Goal: Information Seeking & Learning: Learn about a topic

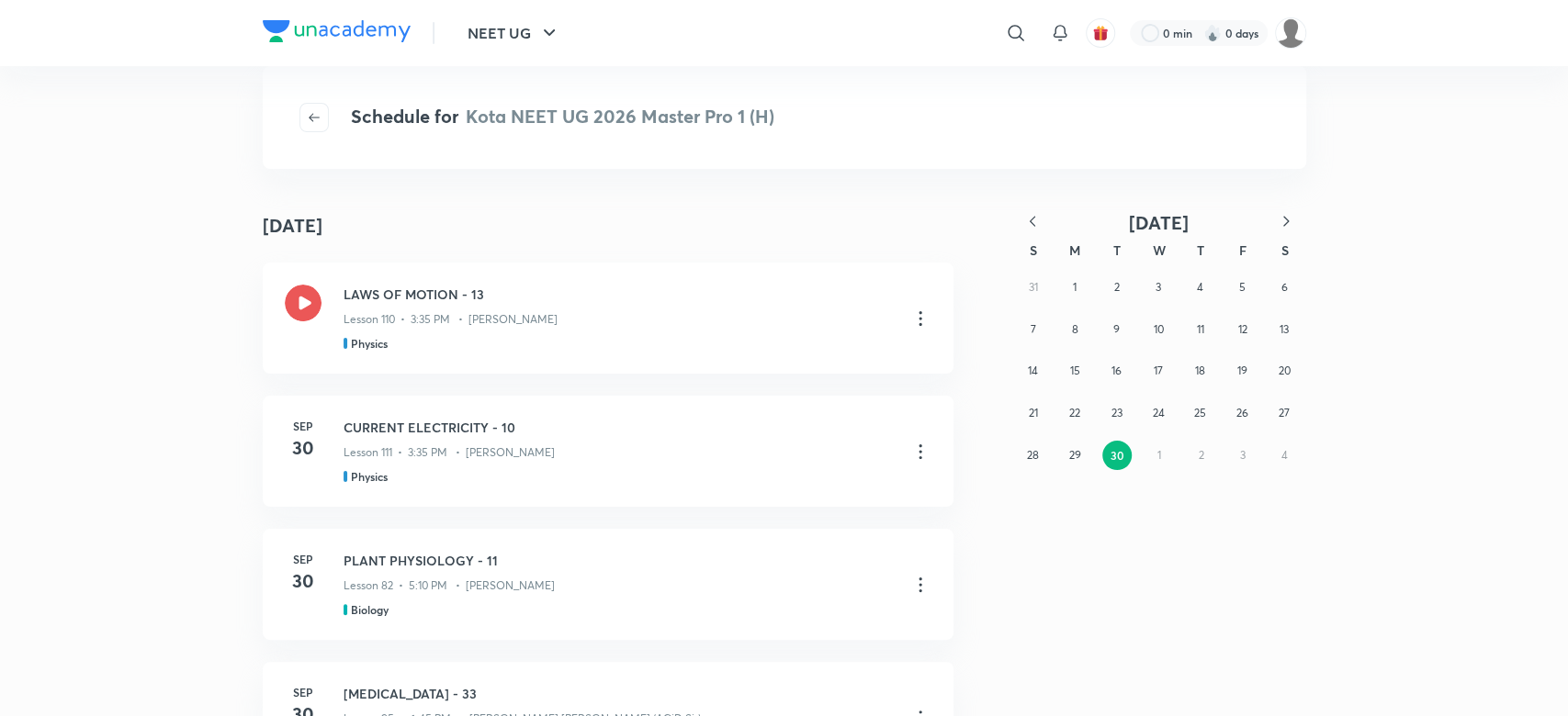
scroll to position [215, 0]
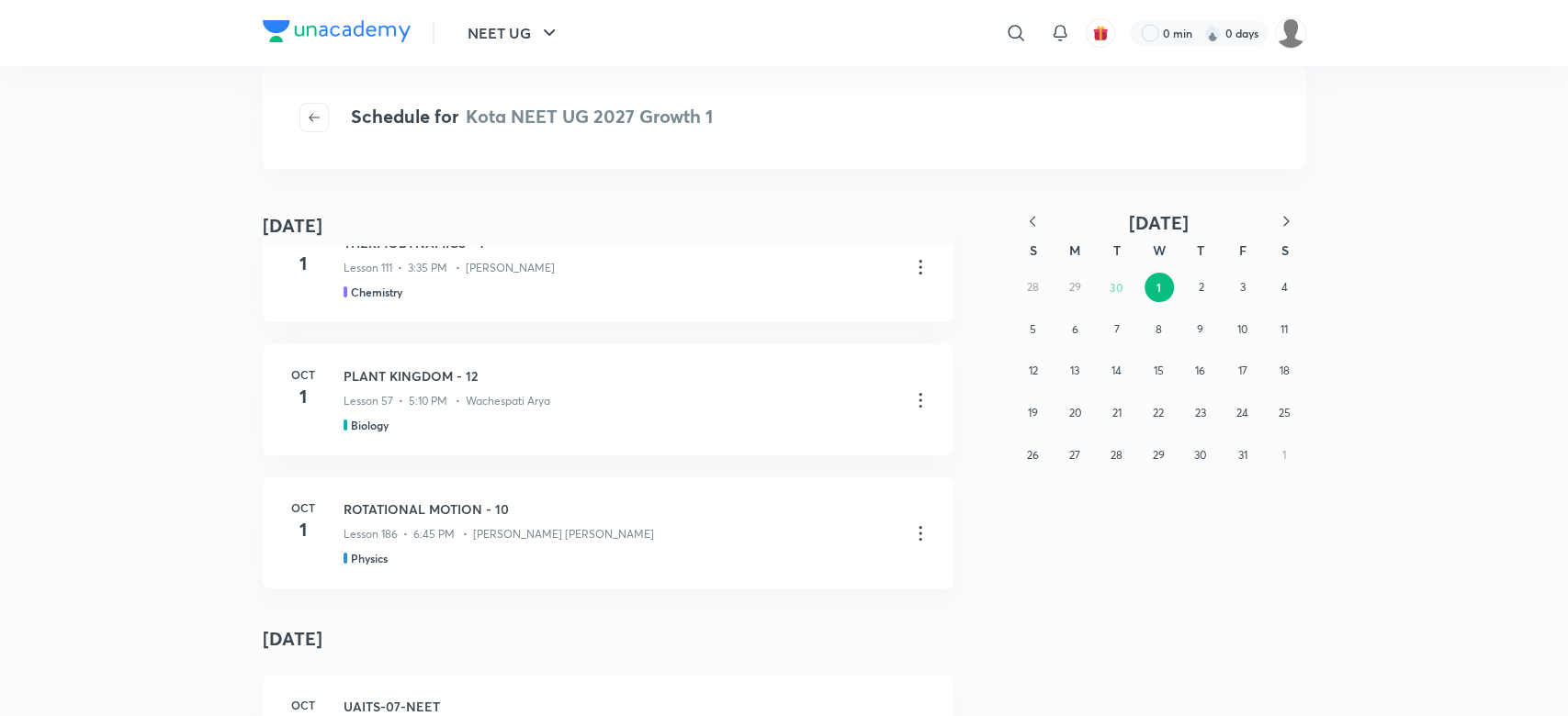
scroll to position [522, 0]
click at [1112, 281] on div "28 29 30 1 2 3 4 5 6 7 8 9 10 11 12 13 14 15 16 17 18 19 20 21 22 23 24 25 26 2…" at bounding box center [1159, 371] width 294 height 209
click at [1034, 227] on icon "button" at bounding box center [1032, 221] width 18 height 18
click at [1117, 417] on abbr "23" at bounding box center [1116, 413] width 11 height 14
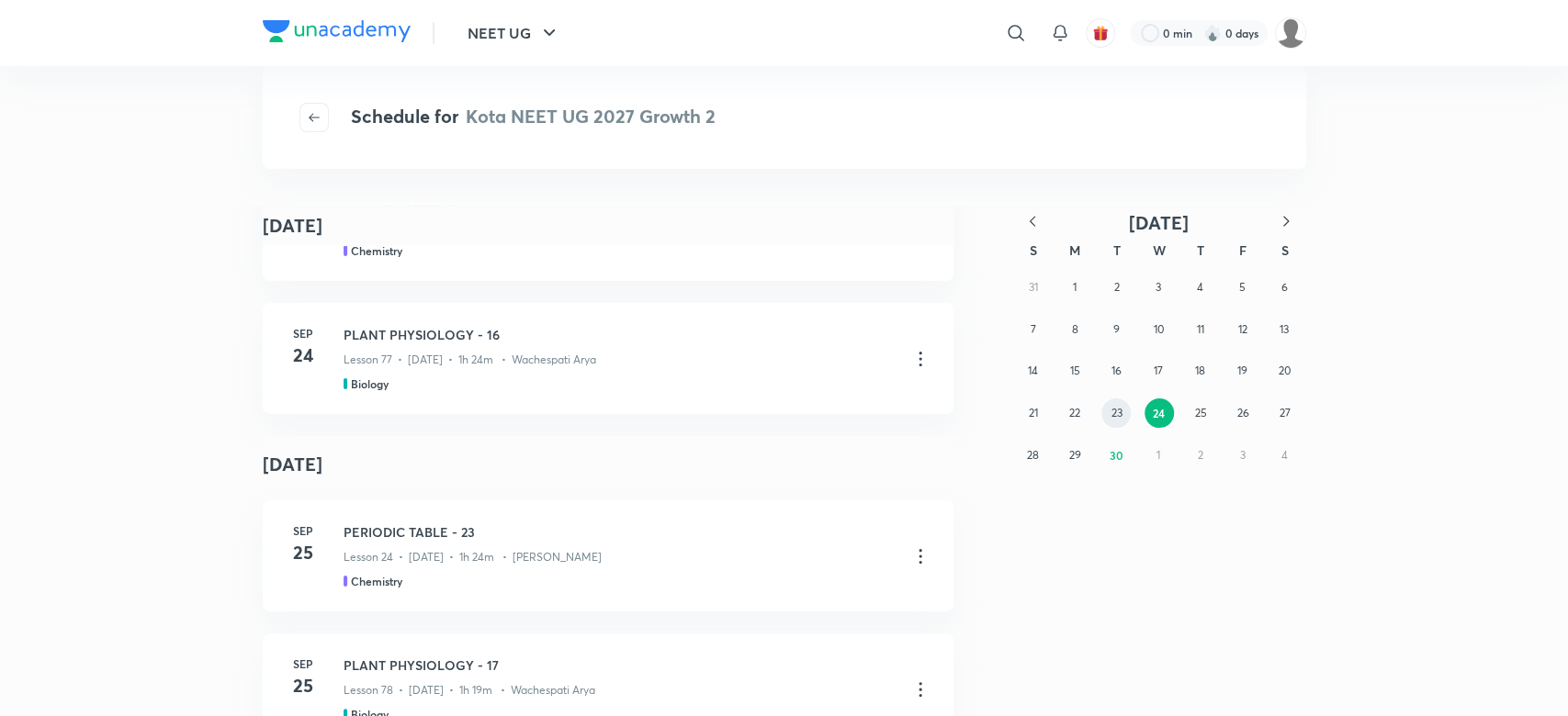
scroll to position [722, 0]
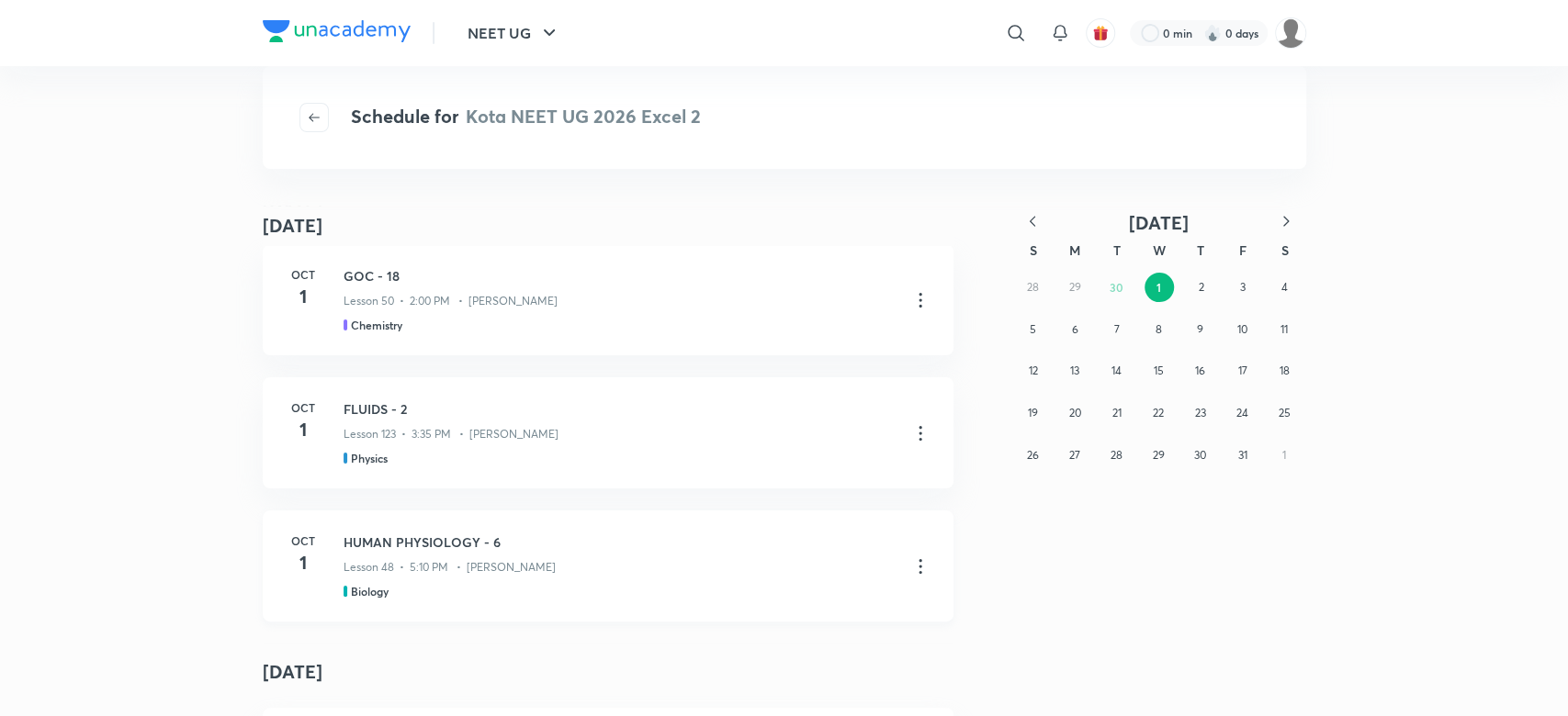
scroll to position [482, 0]
